Goal: Information Seeking & Learning: Check status

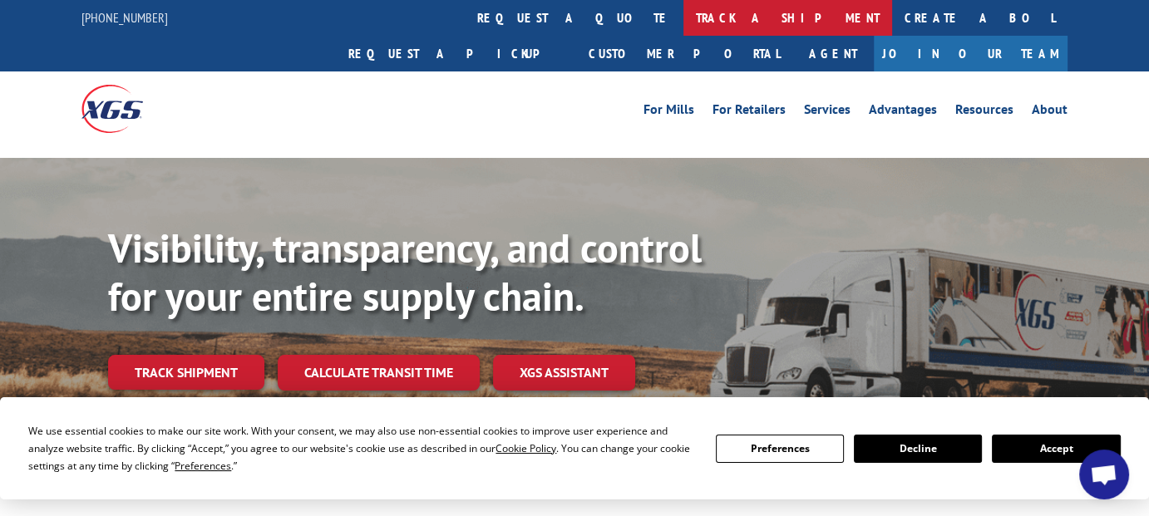
click at [684, 13] on link "track a shipment" at bounding box center [788, 18] width 209 height 36
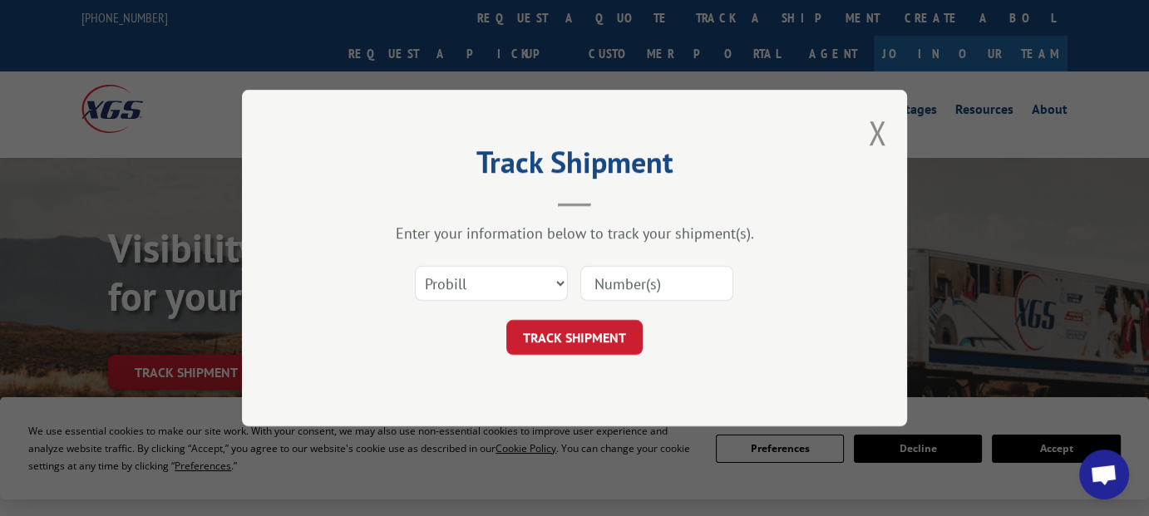
click at [616, 280] on input at bounding box center [656, 283] width 153 height 35
paste input "87111"
type input "87111"
click at [548, 292] on select "Select category... Probill BOL PO" at bounding box center [491, 283] width 153 height 35
select select "bol"
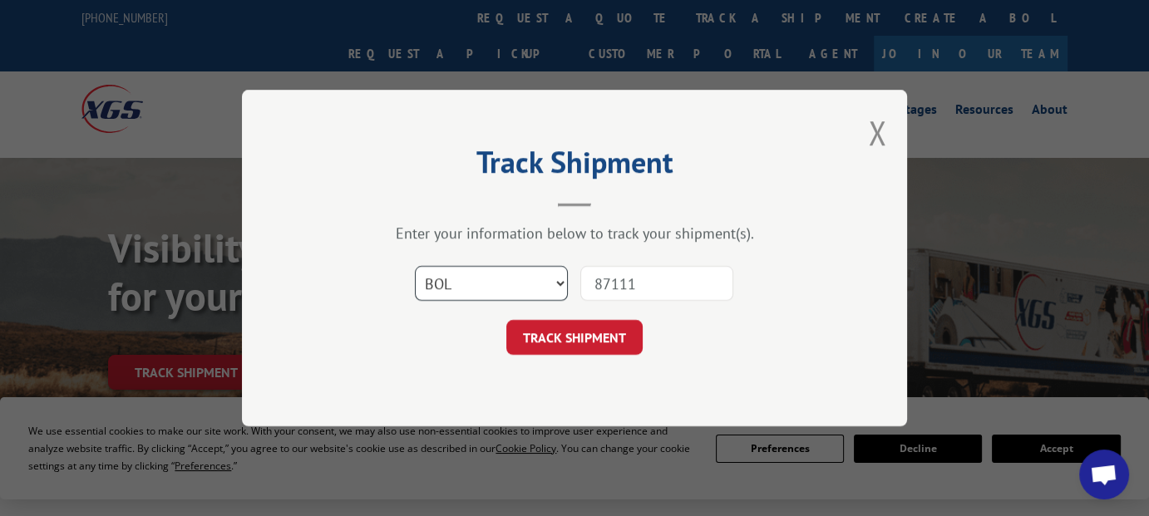
click at [415, 266] on select "Select category... Probill BOL PO" at bounding box center [491, 283] width 153 height 35
drag, startPoint x: 646, startPoint y: 267, endPoint x: 552, endPoint y: 320, distance: 108.0
click at [555, 294] on div "Select category... Probill BOL PO 87111" at bounding box center [574, 283] width 499 height 55
paste input "15443"
type input "815443"
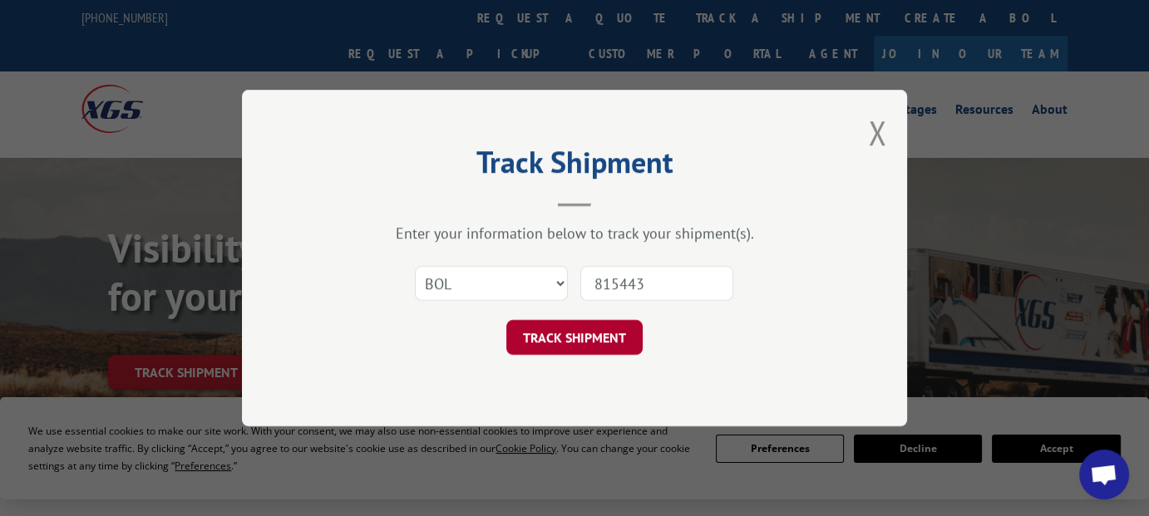
click at [554, 336] on button "TRACK SHIPMENT" at bounding box center [574, 337] width 136 height 35
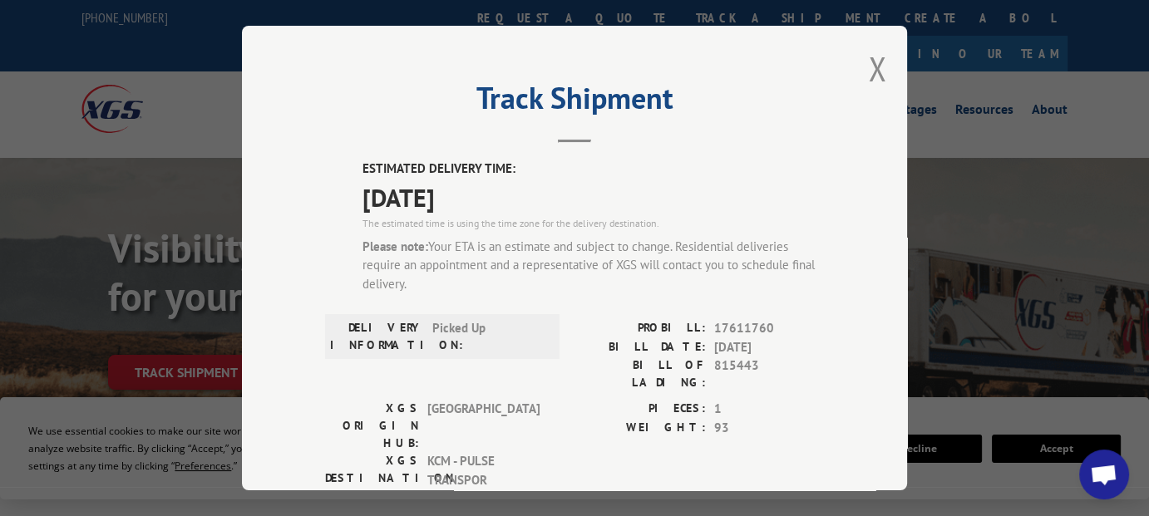
scroll to position [83, 0]
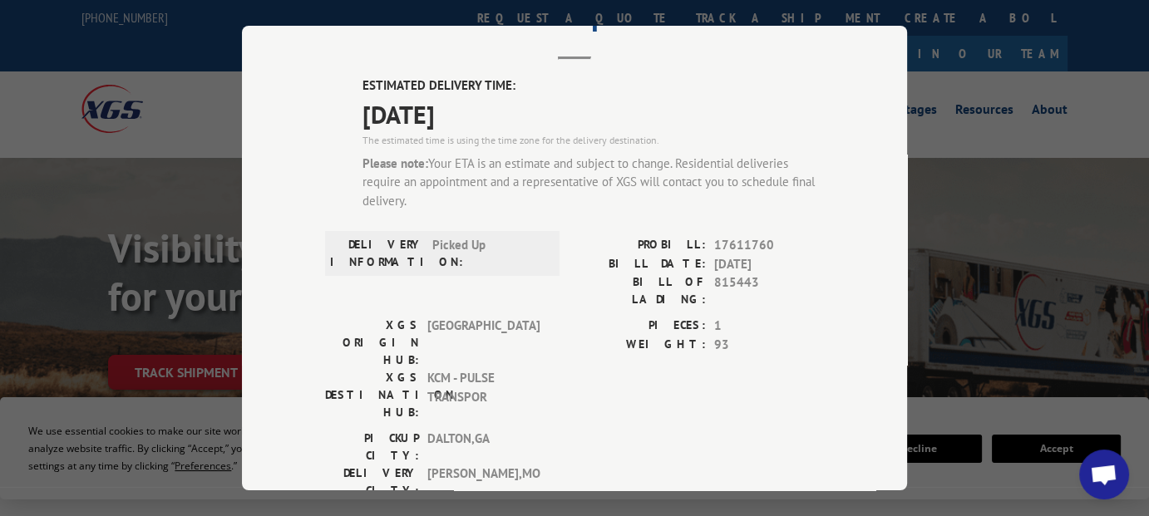
click at [732, 247] on span "17611760" at bounding box center [769, 245] width 110 height 19
copy span "17611760"
click at [242, 127] on div "Track Shipment ESTIMATED DELIVERY TIME: [DATE] The estimated time is using the …" at bounding box center [574, 258] width 665 height 465
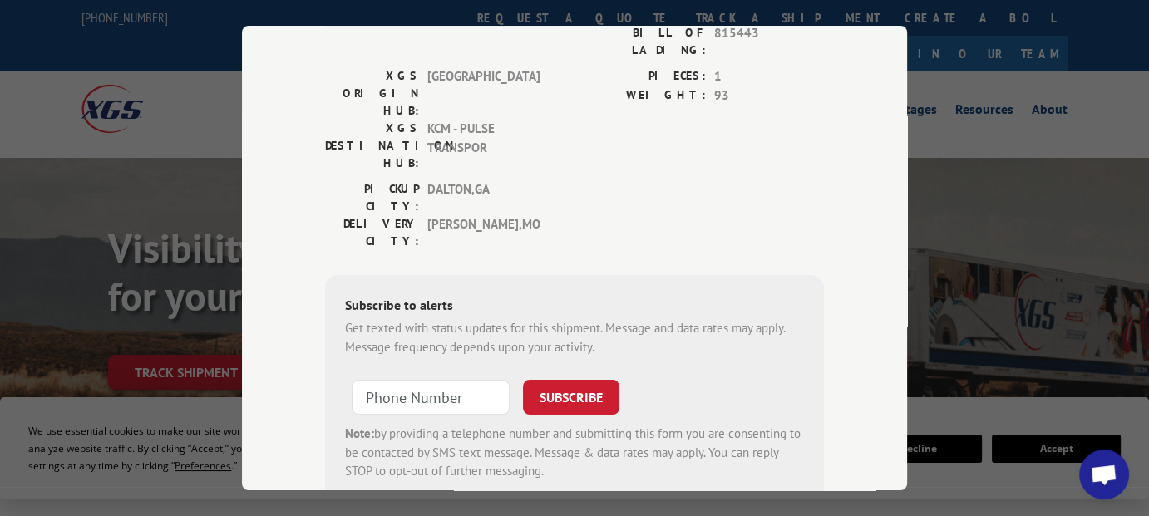
scroll to position [361, 0]
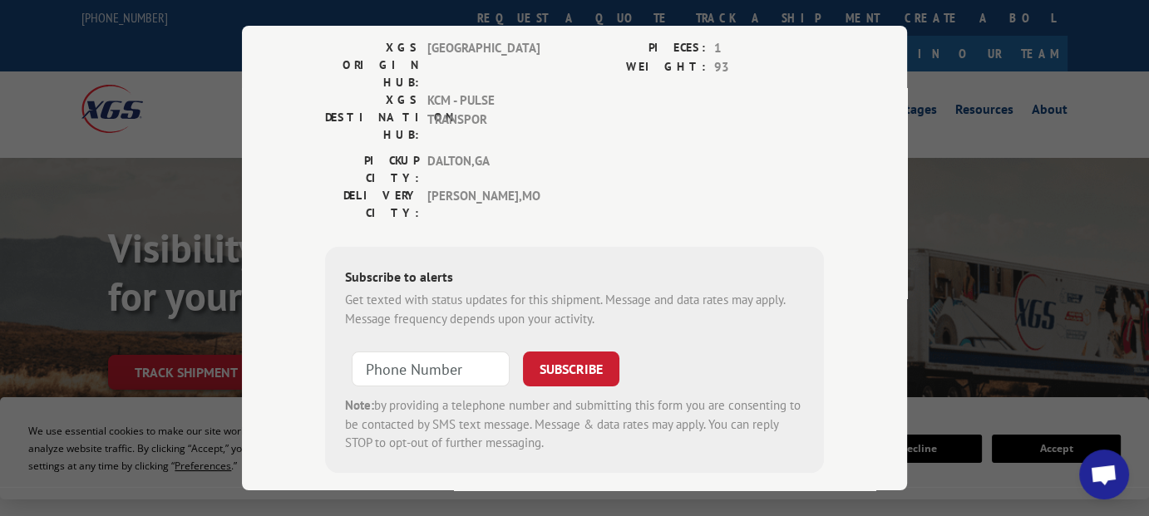
click at [176, 107] on div "Track Shipment ESTIMATED DELIVERY TIME: [DATE] The estimated time is using the …" at bounding box center [574, 258] width 1149 height 516
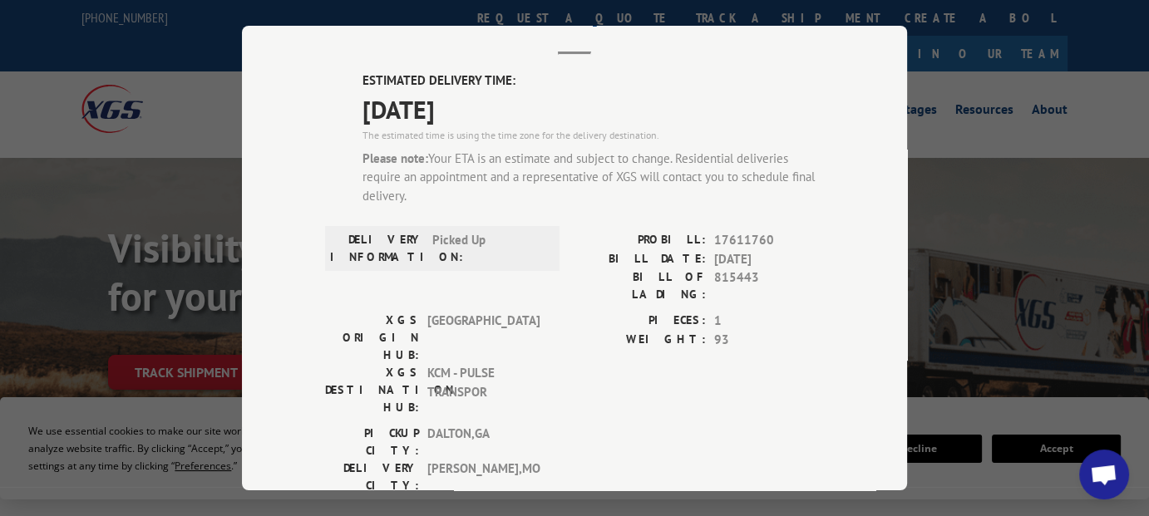
scroll to position [0, 0]
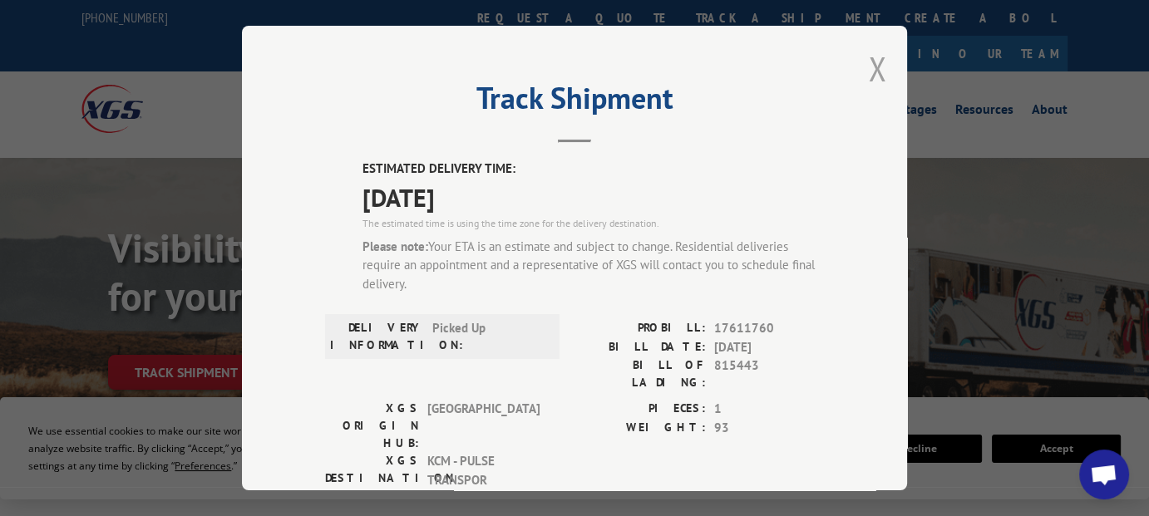
click at [868, 72] on button "Close modal" at bounding box center [877, 69] width 18 height 44
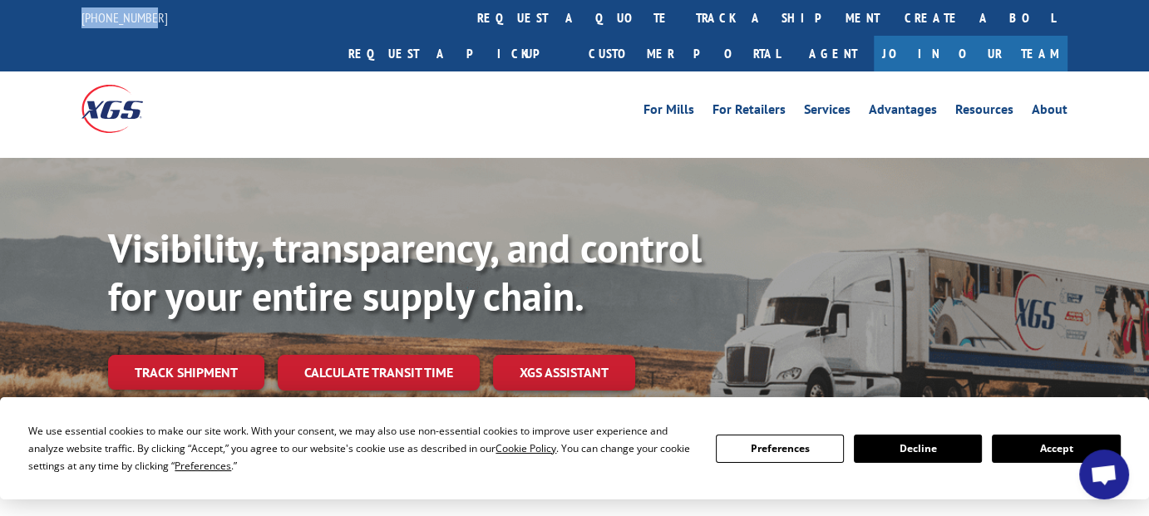
drag, startPoint x: 59, startPoint y: 20, endPoint x: 155, endPoint y: 32, distance: 96.3
click at [155, 32] on div "[PHONE_NUMBER] request a quote track a shipment Create a BOL Request a pickup C…" at bounding box center [574, 36] width 1149 height 72
copy link "[PHONE_NUMBER]"
